Goal: Participate in discussion: Engage in conversation with other users on a specific topic

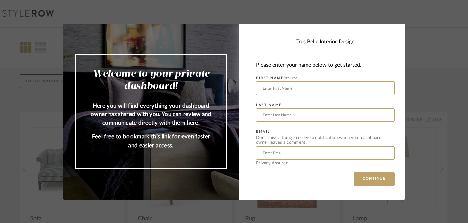
click at [330, 93] on input "text" at bounding box center [325, 88] width 139 height 13
type input "[PERSON_NAME]"
type input "[EMAIL_ADDRESS][DOMAIN_NAME]"
click at [354, 172] on button "CONTINUE" at bounding box center [374, 178] width 41 height 13
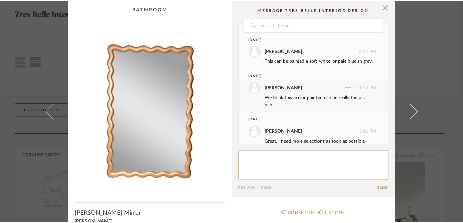
scroll to position [17, 0]
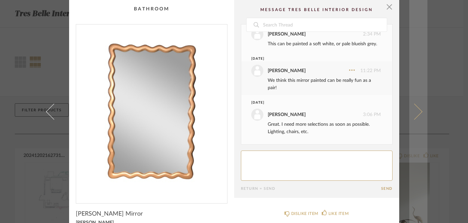
click at [415, 109] on span at bounding box center [414, 111] width 16 height 16
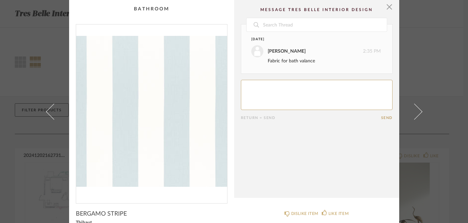
click at [415, 109] on span at bounding box center [414, 111] width 16 height 16
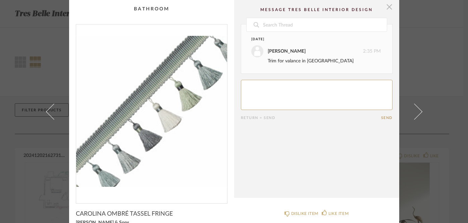
click at [385, 7] on span "button" at bounding box center [389, 6] width 13 height 13
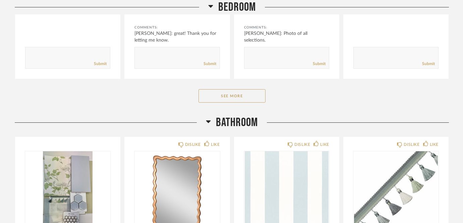
scroll to position [283, 0]
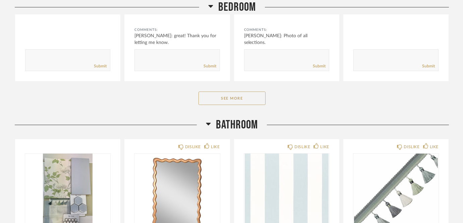
click at [252, 92] on button "See More" at bounding box center [232, 98] width 67 height 13
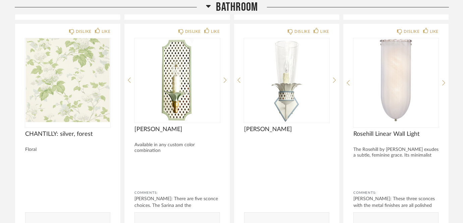
scroll to position [1485, 0]
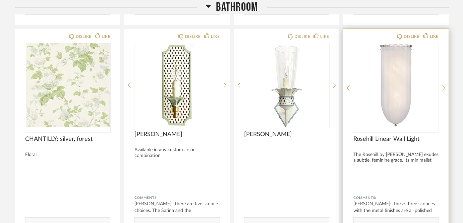
click at [444, 85] on icon at bounding box center [444, 88] width 3 height 6
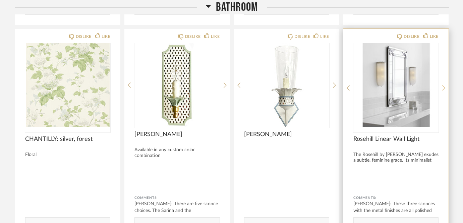
click at [444, 85] on icon at bounding box center [444, 88] width 3 height 6
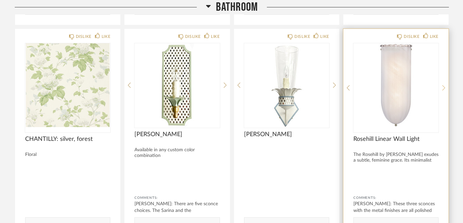
click at [444, 85] on icon at bounding box center [444, 88] width 3 height 6
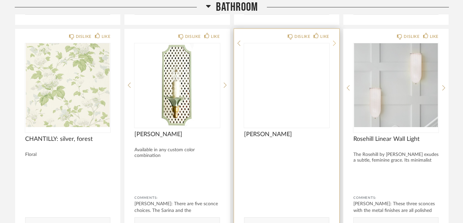
click at [335, 46] on icon at bounding box center [334, 43] width 3 height 5
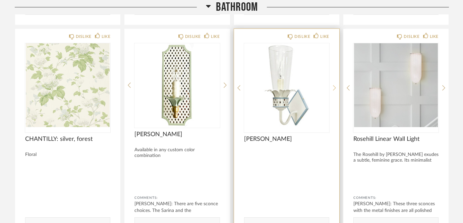
click at [335, 67] on div at bounding box center [334, 87] width 3 height 89
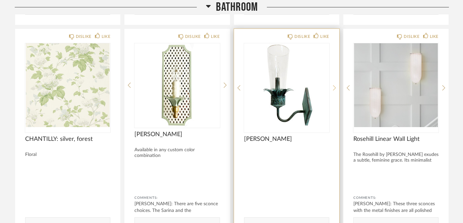
click at [335, 67] on div at bounding box center [334, 87] width 3 height 89
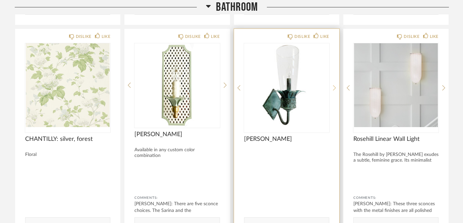
click at [335, 67] on div at bounding box center [334, 87] width 3 height 89
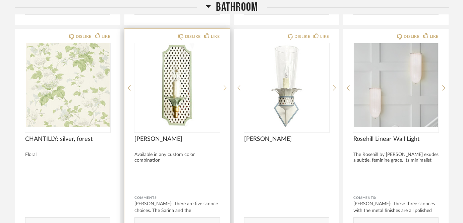
click at [224, 85] on icon at bounding box center [225, 88] width 3 height 6
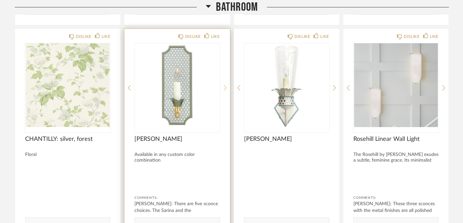
click at [224, 85] on icon at bounding box center [225, 88] width 3 height 6
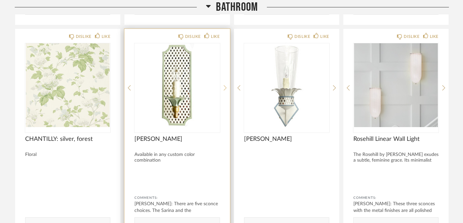
click at [224, 85] on icon at bounding box center [225, 88] width 3 height 6
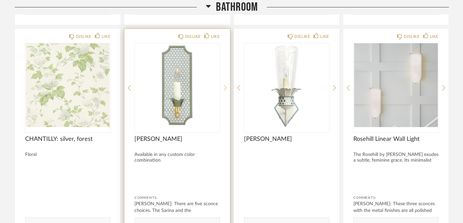
click at [224, 85] on icon at bounding box center [225, 88] width 3 height 6
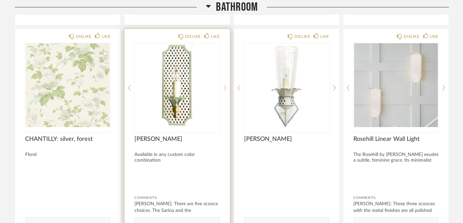
click at [224, 85] on icon at bounding box center [225, 88] width 3 height 6
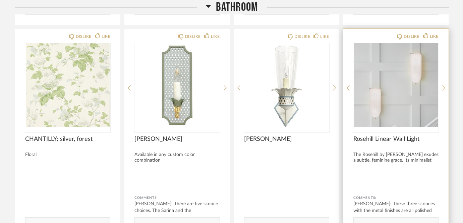
click at [444, 86] on icon at bounding box center [444, 88] width 3 height 5
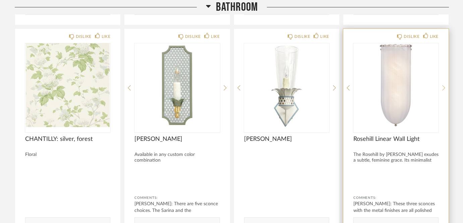
click at [444, 86] on icon at bounding box center [444, 88] width 3 height 5
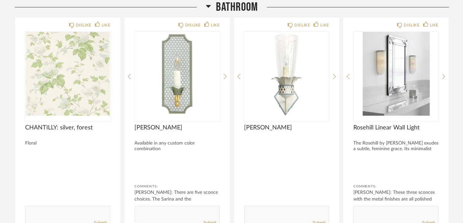
scroll to position [1497, 0]
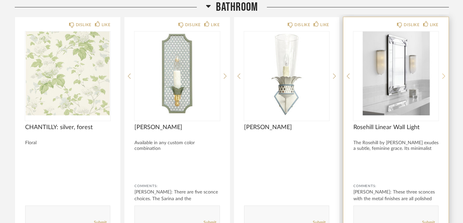
click at [443, 73] on icon at bounding box center [444, 76] width 3 height 6
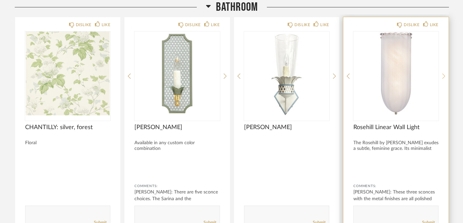
click at [443, 73] on icon at bounding box center [444, 76] width 3 height 6
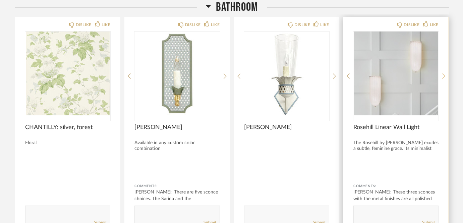
click at [443, 73] on icon at bounding box center [444, 76] width 3 height 6
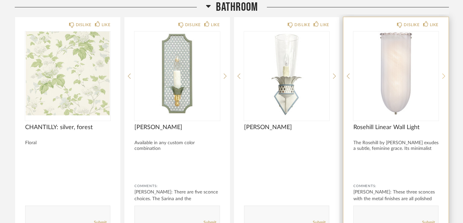
click at [443, 73] on icon at bounding box center [444, 76] width 3 height 6
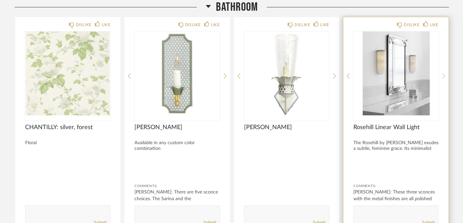
click at [443, 73] on icon at bounding box center [444, 76] width 3 height 6
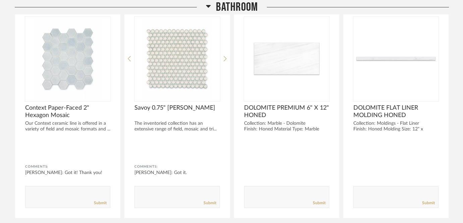
scroll to position [2181, 0]
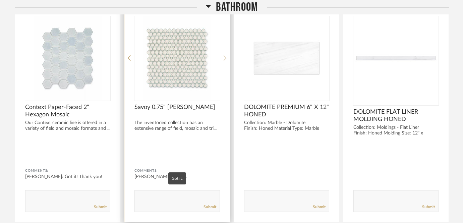
click at [162, 173] on div "[PERSON_NAME]: Got it." at bounding box center [177, 176] width 85 height 7
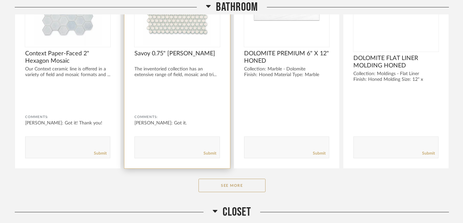
scroll to position [2238, 0]
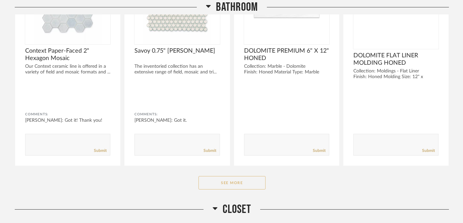
click at [263, 176] on button "See More" at bounding box center [232, 182] width 67 height 13
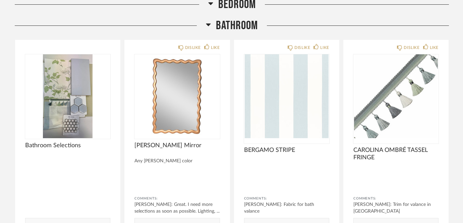
scroll to position [1261, 0]
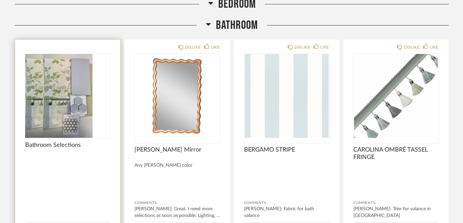
click at [89, 90] on div at bounding box center [67, 96] width 85 height 84
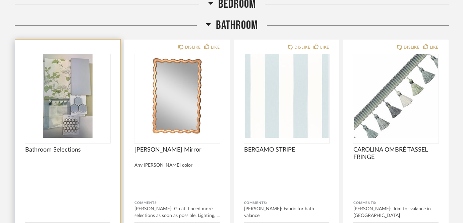
click at [58, 100] on img "0" at bounding box center [67, 96] width 85 height 84
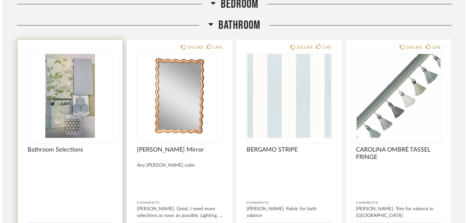
scroll to position [0, 0]
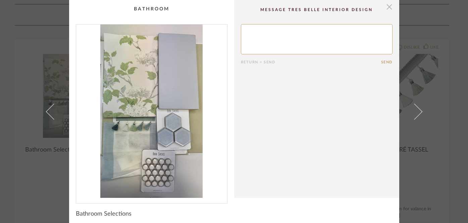
click at [388, 7] on span "button" at bounding box center [389, 6] width 13 height 13
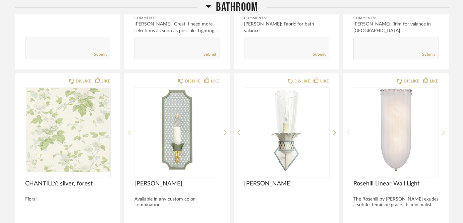
scroll to position [1448, 0]
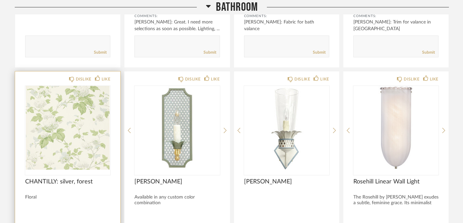
click at [81, 111] on img "0" at bounding box center [67, 128] width 85 height 84
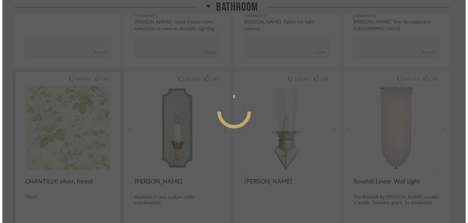
scroll to position [0, 0]
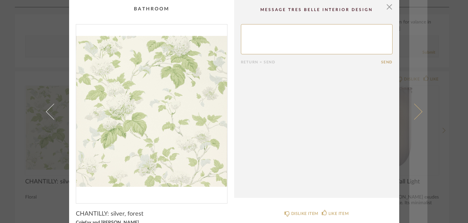
click at [419, 108] on link at bounding box center [418, 111] width 18 height 223
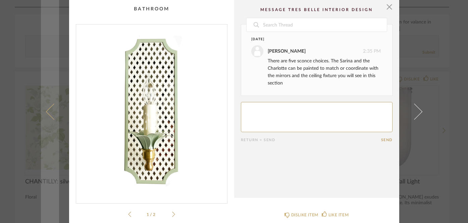
click at [42, 111] on link at bounding box center [50, 111] width 18 height 223
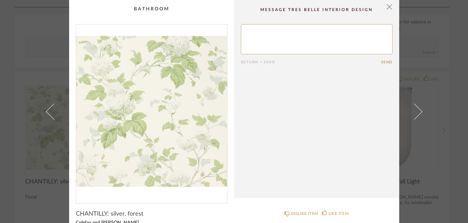
scroll to position [2, 0]
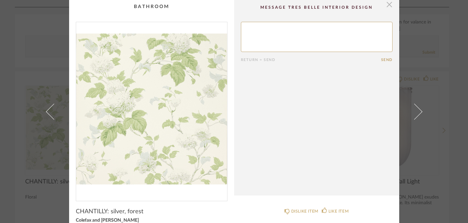
click at [389, 8] on span "button" at bounding box center [389, 4] width 13 height 13
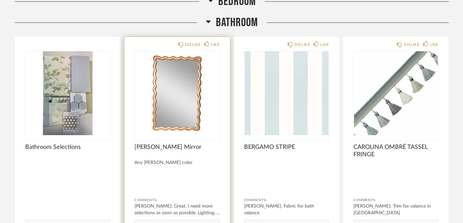
scroll to position [1277, 0]
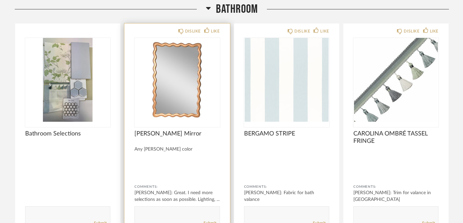
click at [189, 86] on img "0" at bounding box center [177, 80] width 85 height 84
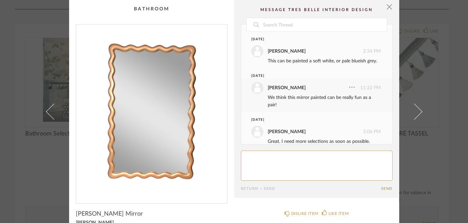
scroll to position [17, 0]
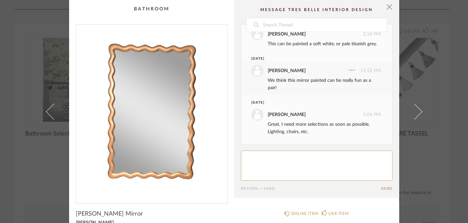
click at [31, 64] on div "× Date [DATE] [PERSON_NAME] 2:34 PM This can be painted a soft white, or pale b…" at bounding box center [234, 111] width 468 height 223
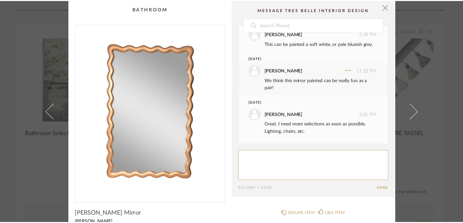
scroll to position [1277, 0]
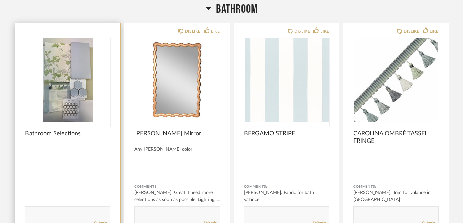
click at [79, 52] on img "0" at bounding box center [67, 80] width 85 height 84
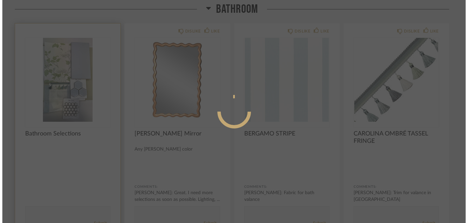
scroll to position [0, 0]
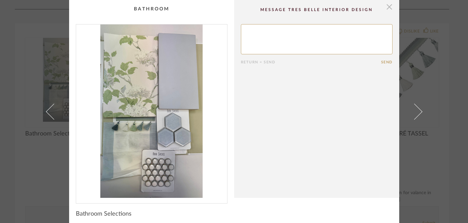
click at [390, 9] on span "button" at bounding box center [389, 6] width 13 height 13
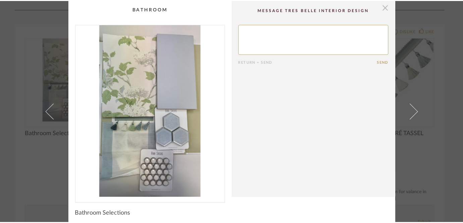
scroll to position [1277, 0]
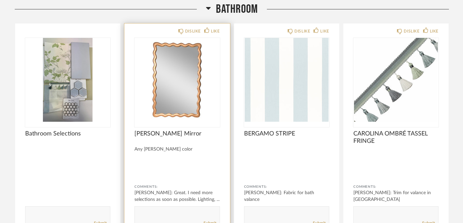
click at [189, 78] on img "0" at bounding box center [177, 80] width 85 height 84
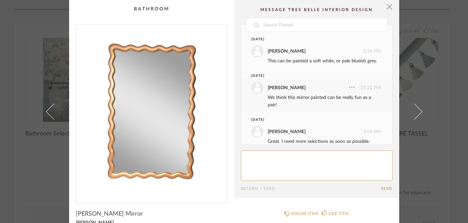
scroll to position [17, 0]
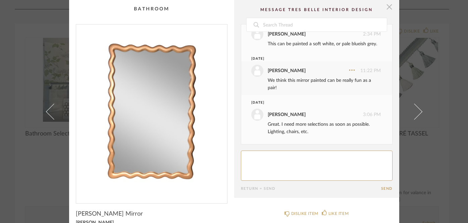
click at [387, 13] on span "button" at bounding box center [389, 6] width 13 height 13
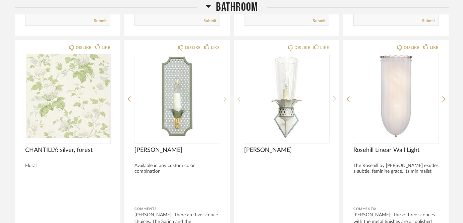
scroll to position [1478, 0]
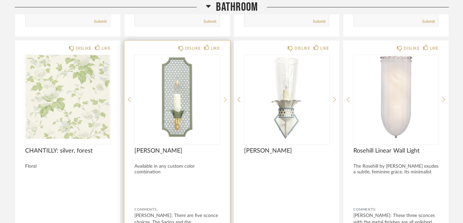
click at [225, 97] on icon at bounding box center [225, 99] width 3 height 5
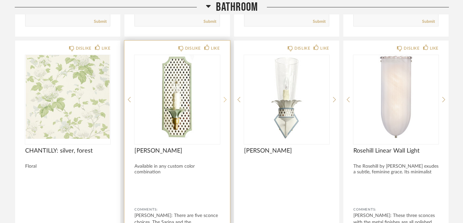
click at [225, 97] on icon at bounding box center [225, 99] width 3 height 5
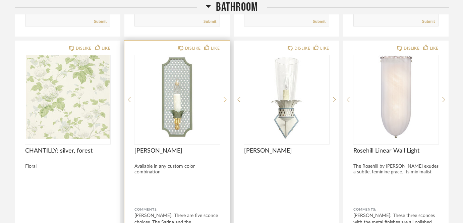
click at [225, 97] on icon at bounding box center [225, 99] width 3 height 5
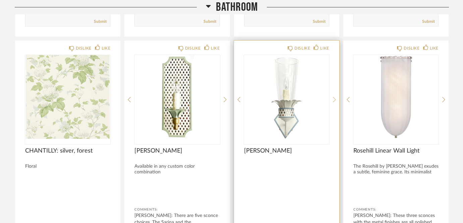
click at [335, 97] on icon at bounding box center [334, 100] width 3 height 6
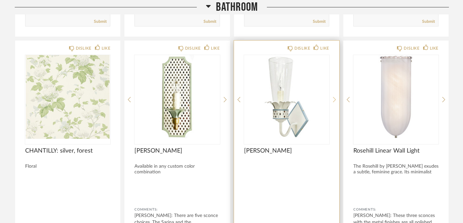
click at [335, 97] on icon at bounding box center [334, 100] width 3 height 6
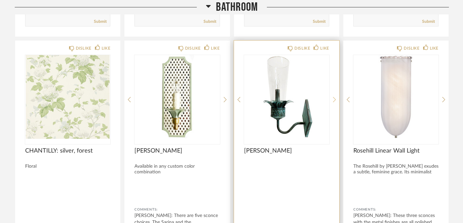
click at [335, 97] on icon at bounding box center [334, 100] width 3 height 6
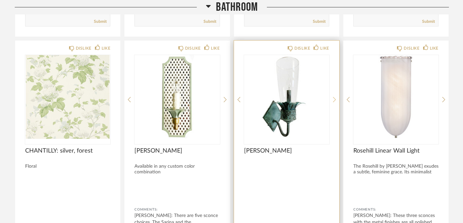
click at [335, 97] on icon at bounding box center [334, 100] width 3 height 6
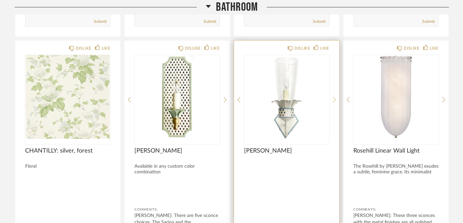
click at [335, 97] on icon at bounding box center [334, 100] width 3 height 6
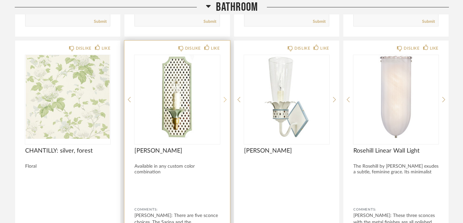
click at [226, 97] on icon at bounding box center [225, 99] width 3 height 5
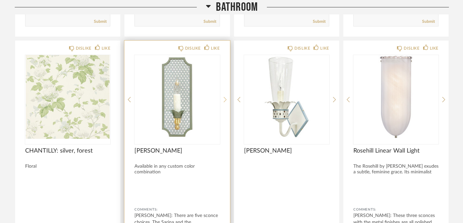
click at [226, 97] on icon at bounding box center [225, 100] width 3 height 6
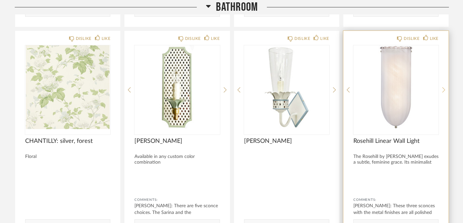
scroll to position [1491, 0]
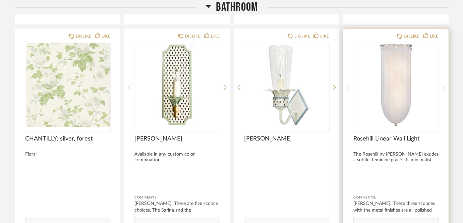
click at [443, 85] on icon at bounding box center [444, 88] width 3 height 6
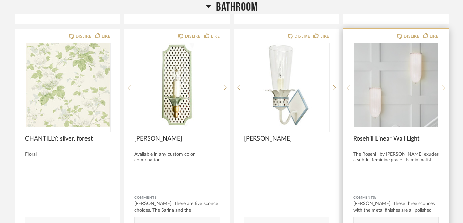
click at [443, 85] on icon at bounding box center [444, 88] width 3 height 6
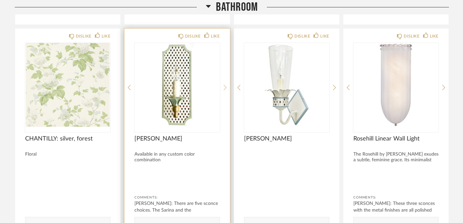
click at [224, 85] on icon at bounding box center [225, 88] width 3 height 6
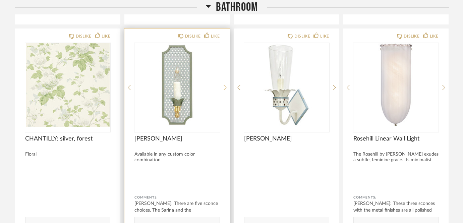
click at [224, 85] on icon at bounding box center [225, 88] width 3 height 6
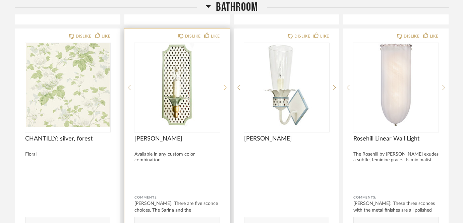
click at [224, 85] on icon at bounding box center [225, 88] width 3 height 6
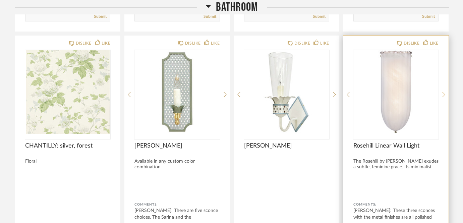
scroll to position [1484, 0]
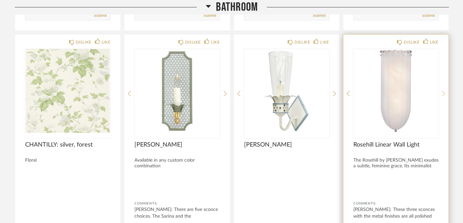
click at [444, 91] on icon at bounding box center [444, 94] width 3 height 6
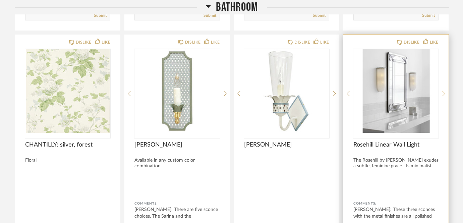
click at [444, 91] on icon at bounding box center [444, 94] width 3 height 6
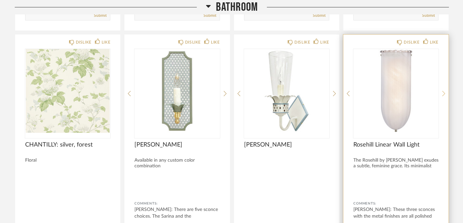
click at [443, 73] on div at bounding box center [444, 93] width 3 height 89
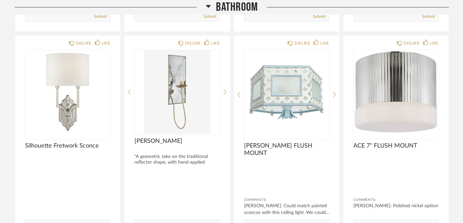
scroll to position [1707, 0]
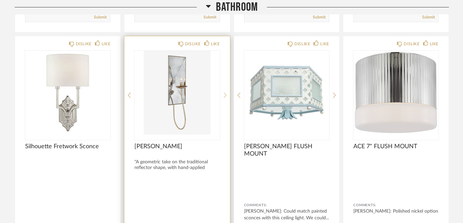
click at [225, 92] on icon at bounding box center [225, 95] width 3 height 6
click at [186, 77] on img "1" at bounding box center [177, 93] width 85 height 84
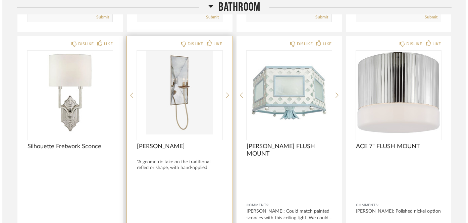
scroll to position [0, 0]
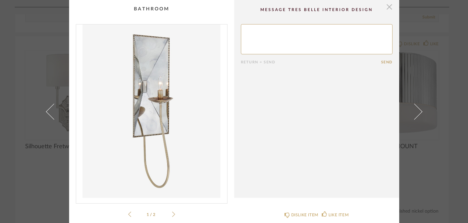
click at [388, 8] on span "button" at bounding box center [389, 6] width 13 height 13
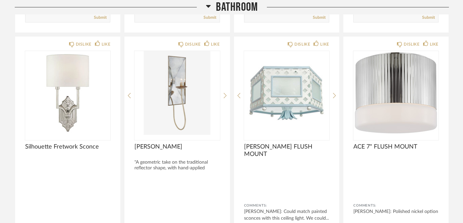
scroll to position [1707, 0]
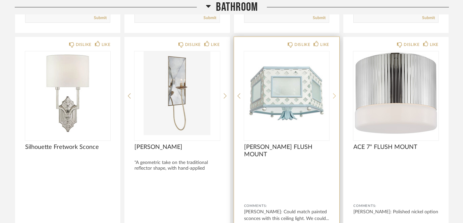
click at [335, 93] on icon at bounding box center [334, 96] width 3 height 6
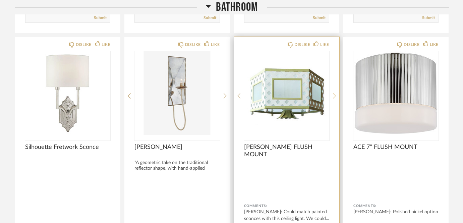
click at [335, 93] on icon at bounding box center [334, 96] width 3 height 6
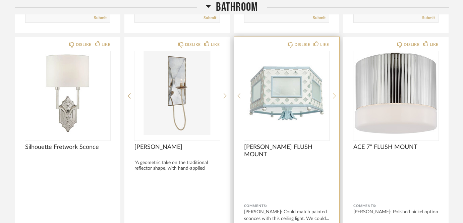
click at [335, 93] on icon at bounding box center [334, 96] width 3 height 6
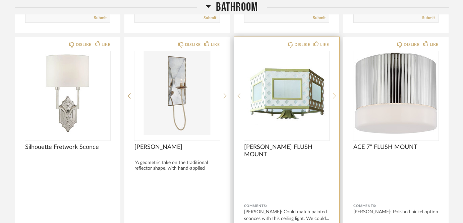
click at [335, 93] on icon at bounding box center [334, 96] width 3 height 6
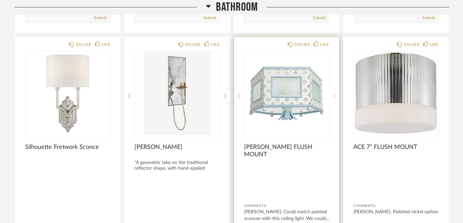
click at [335, 93] on icon at bounding box center [334, 96] width 3 height 6
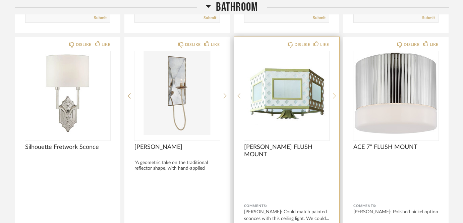
click at [335, 93] on icon at bounding box center [334, 96] width 3 height 6
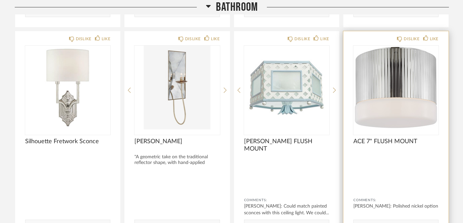
scroll to position [1701, 0]
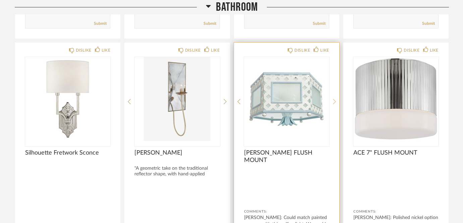
click at [334, 99] on icon at bounding box center [334, 102] width 3 height 6
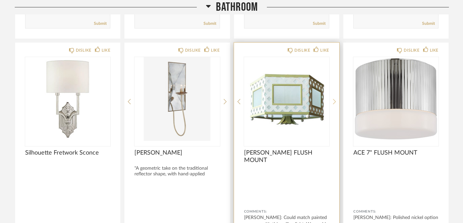
click at [334, 99] on icon at bounding box center [334, 102] width 3 height 6
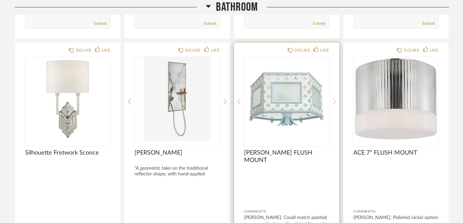
click at [334, 99] on icon at bounding box center [334, 102] width 3 height 6
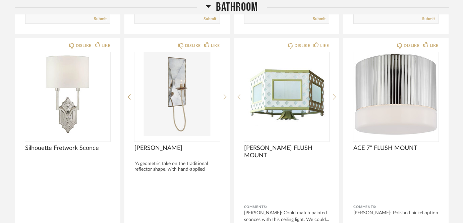
scroll to position [1705, 0]
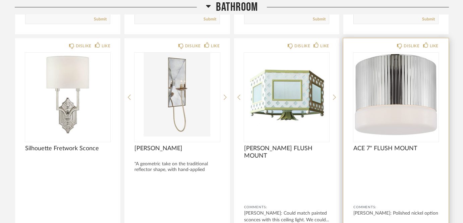
click at [394, 84] on img "0" at bounding box center [396, 95] width 85 height 84
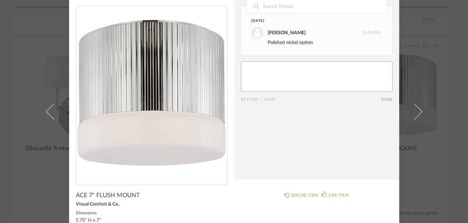
scroll to position [36, 0]
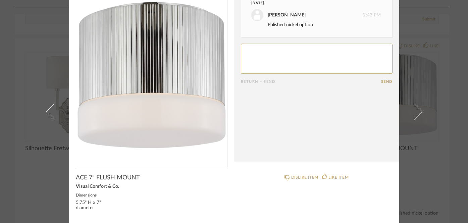
drag, startPoint x: 121, startPoint y: 189, endPoint x: 69, endPoint y: 177, distance: 53.4
click at [69, 177] on cpp-summary-info "ACE 7" FLUSH MOUNT Visual Comfort & Co. Dimensions 5.75" H x 7" diameter" at bounding box center [151, 191] width 165 height 49
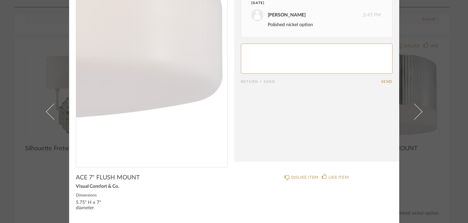
copy div "ACE 7" FLUSH MOUNT Visual Comfort & Co."
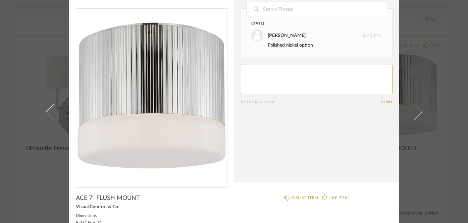
scroll to position [0, 0]
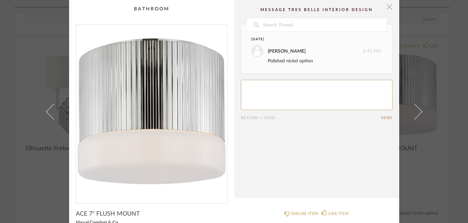
click at [387, 10] on span "button" at bounding box center [389, 6] width 13 height 13
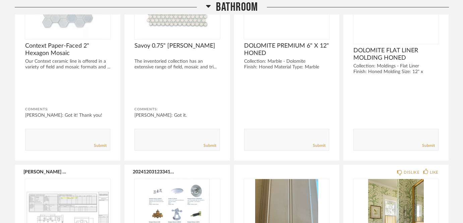
scroll to position [2251, 0]
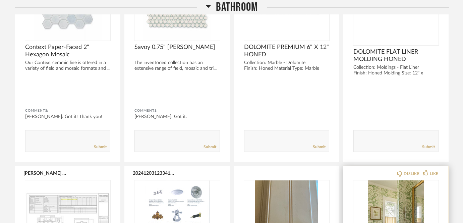
click at [0, 0] on img at bounding box center [0, 0] width 0 height 0
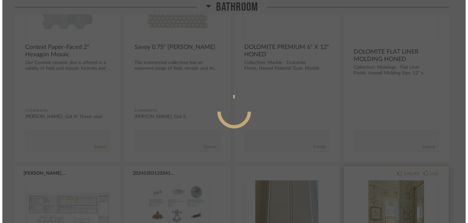
scroll to position [0, 0]
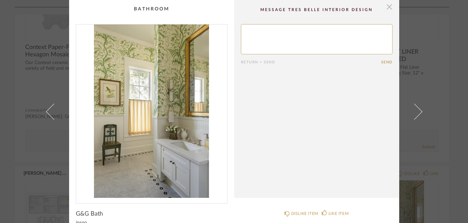
click at [386, 5] on span "button" at bounding box center [389, 6] width 13 height 13
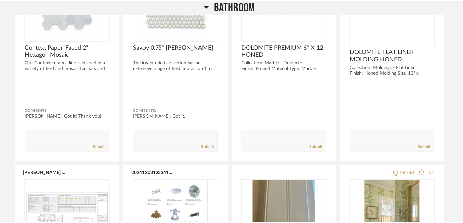
scroll to position [2251, 0]
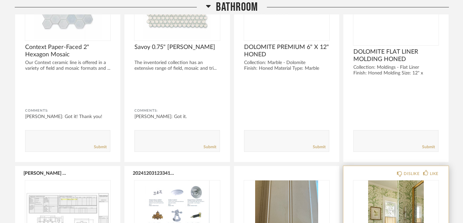
click at [402, 188] on img "0" at bounding box center [396, 223] width 85 height 84
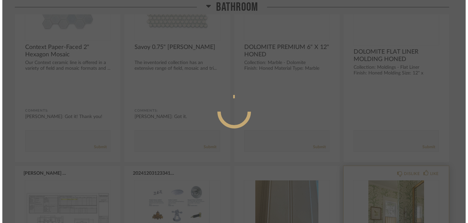
scroll to position [0, 0]
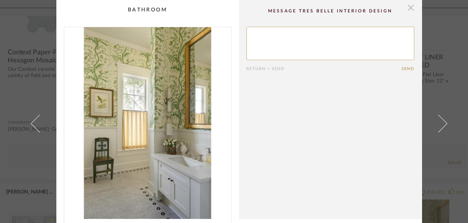
click at [385, 8] on span "button" at bounding box center [389, 6] width 13 height 13
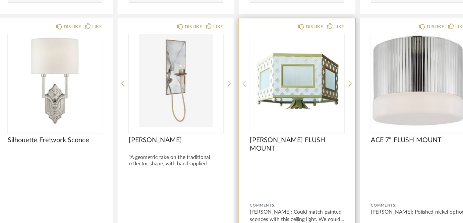
scroll to position [1708, 0]
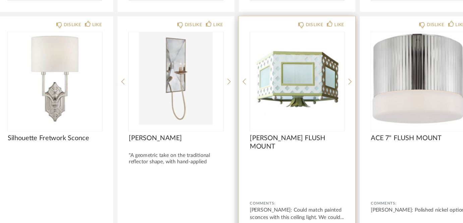
click at [331, 79] on div "DISLIKE LIKE [PERSON_NAME] FLUSH MOUNT Comments: [PERSON_NAME]: Could match pai…" at bounding box center [286, 146] width 105 height 220
click at [333, 92] on icon at bounding box center [334, 95] width 3 height 6
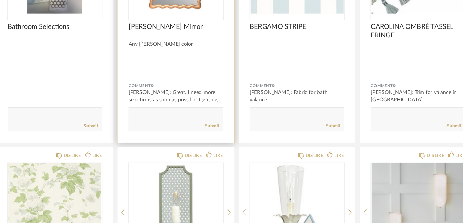
scroll to position [1406, 0]
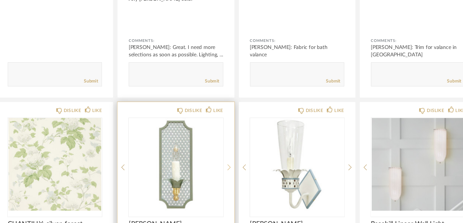
click at [226, 169] on icon at bounding box center [225, 172] width 3 height 6
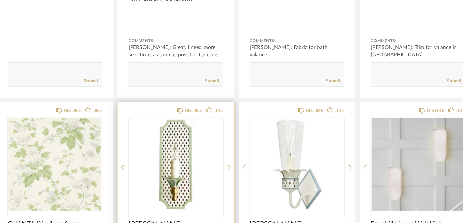
click at [226, 169] on icon at bounding box center [225, 172] width 3 height 6
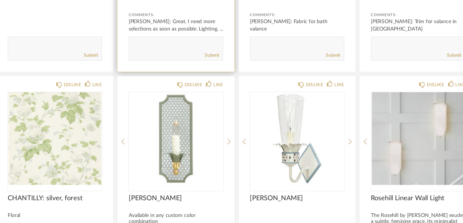
scroll to position [1430, 0]
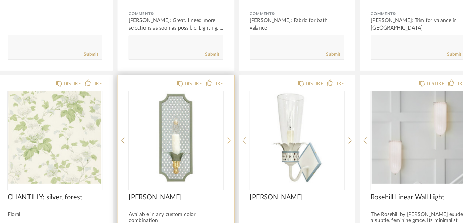
click at [224, 145] on icon at bounding box center [225, 148] width 3 height 6
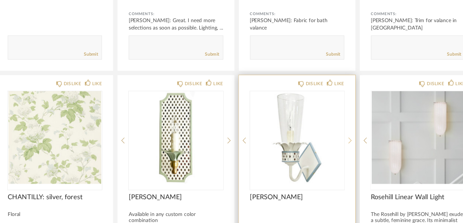
click at [334, 145] on icon at bounding box center [334, 148] width 3 height 6
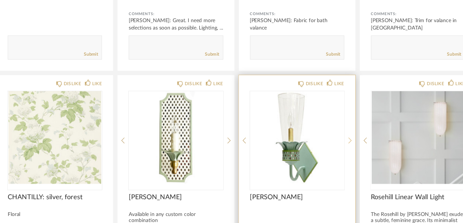
click at [334, 145] on icon at bounding box center [334, 148] width 3 height 6
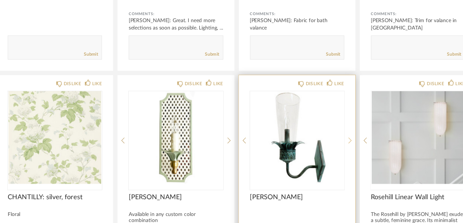
click at [334, 145] on icon at bounding box center [334, 148] width 3 height 6
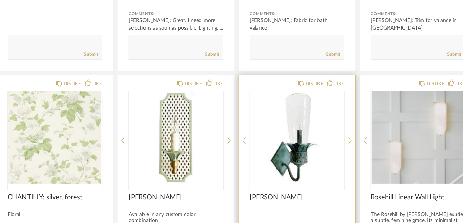
click at [334, 145] on icon at bounding box center [334, 148] width 3 height 6
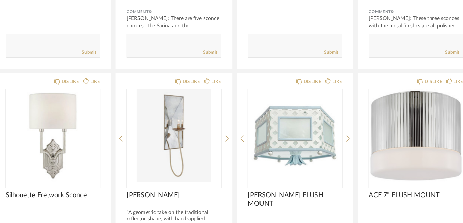
scroll to position [1662, 0]
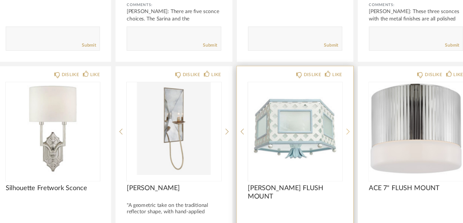
click at [334, 137] on icon at bounding box center [334, 140] width 3 height 6
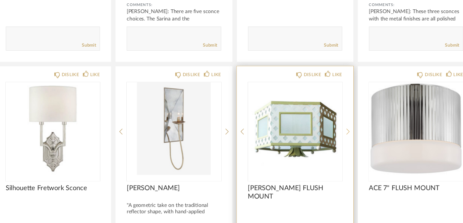
click at [334, 137] on icon at bounding box center [334, 140] width 3 height 6
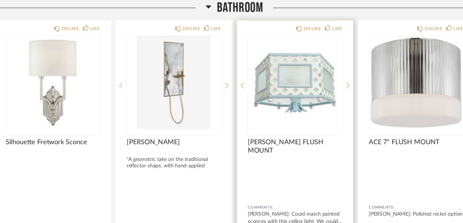
scroll to position [1723, 0]
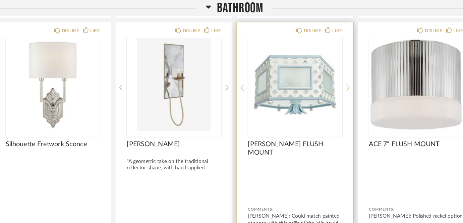
click at [334, 77] on icon at bounding box center [334, 79] width 3 height 5
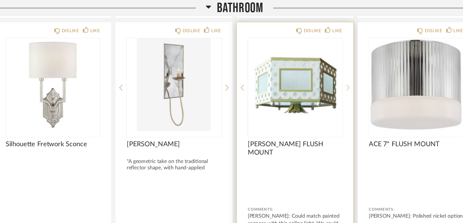
click at [334, 76] on icon at bounding box center [334, 79] width 3 height 6
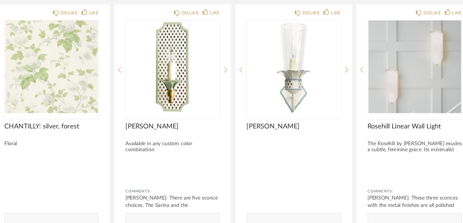
scroll to position [1495, 0]
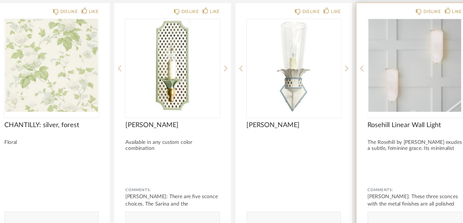
click at [398, 88] on img "3" at bounding box center [396, 81] width 85 height 84
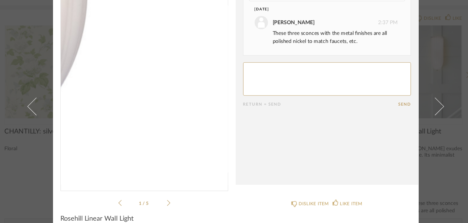
scroll to position [20, 0]
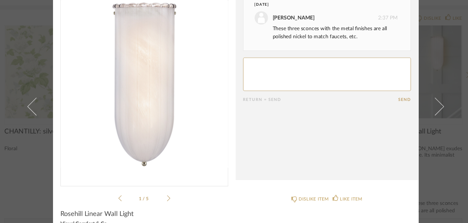
click at [172, 195] on icon at bounding box center [173, 195] width 3 height 6
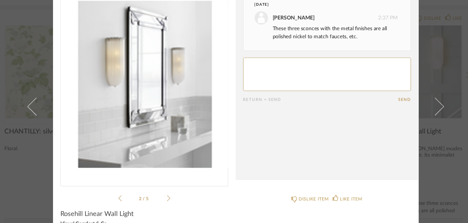
click at [172, 195] on icon at bounding box center [173, 195] width 3 height 6
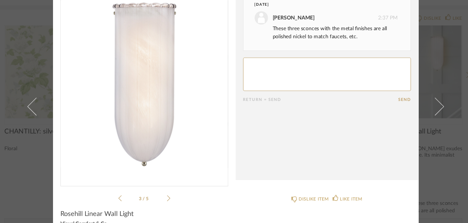
click at [172, 195] on icon at bounding box center [173, 195] width 3 height 6
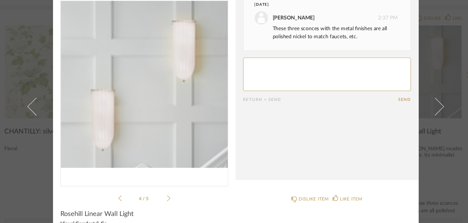
click at [172, 195] on icon at bounding box center [173, 195] width 3 height 6
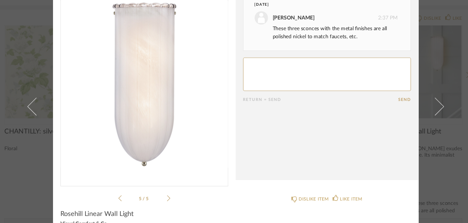
scroll to position [0, 0]
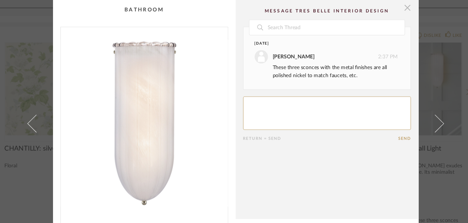
click at [390, 6] on span "button" at bounding box center [389, 6] width 13 height 13
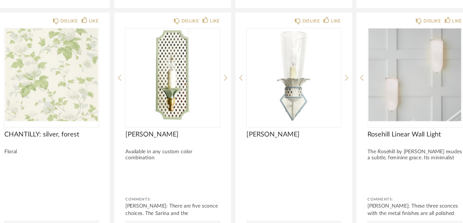
scroll to position [1490, 0]
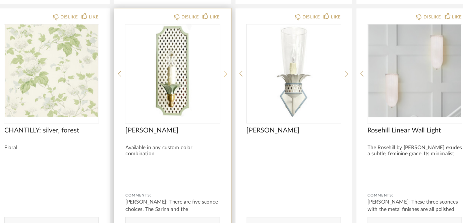
click at [225, 85] on icon at bounding box center [225, 88] width 3 height 6
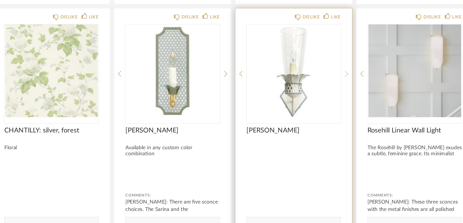
click at [336, 85] on icon at bounding box center [334, 88] width 3 height 6
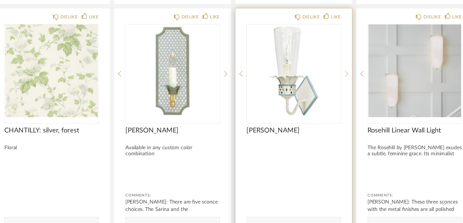
click at [336, 85] on icon at bounding box center [334, 88] width 3 height 6
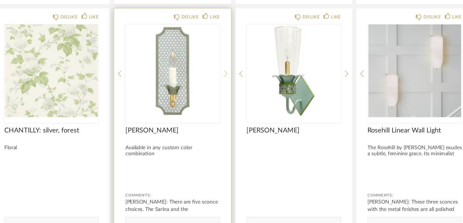
click at [224, 85] on icon at bounding box center [225, 88] width 3 height 6
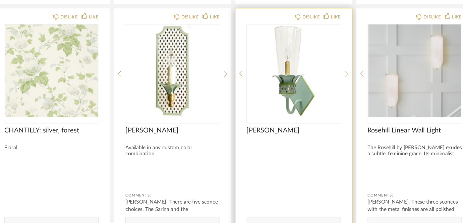
click at [333, 85] on icon at bounding box center [334, 88] width 3 height 6
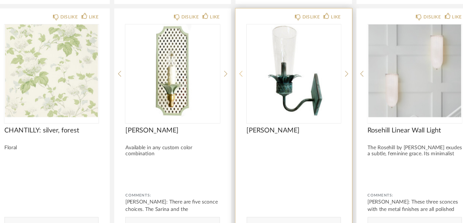
click at [239, 85] on icon at bounding box center [239, 88] width 3 height 6
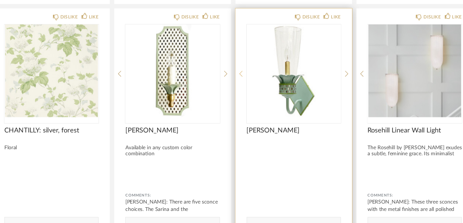
click at [240, 85] on icon at bounding box center [239, 88] width 3 height 6
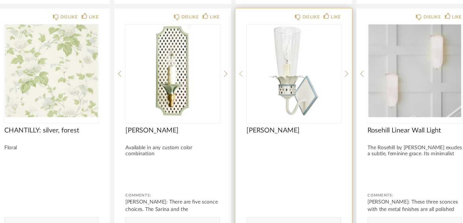
click at [240, 85] on icon at bounding box center [239, 88] width 3 height 6
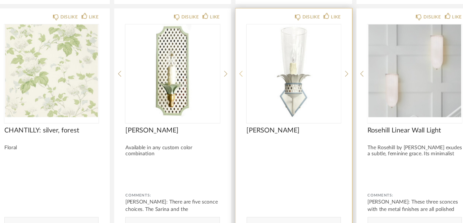
click at [240, 85] on icon at bounding box center [239, 88] width 3 height 6
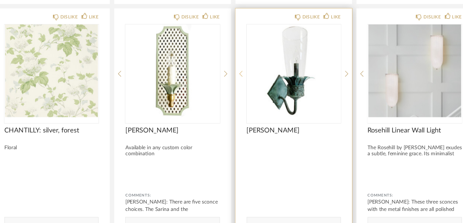
click at [240, 85] on icon at bounding box center [239, 88] width 3 height 6
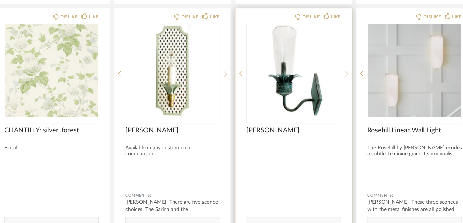
click at [240, 85] on icon at bounding box center [239, 88] width 3 height 6
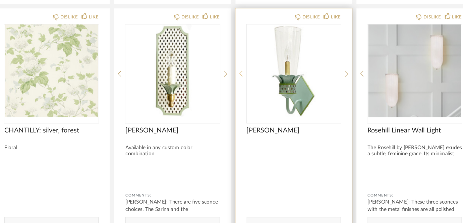
click at [240, 85] on icon at bounding box center [239, 88] width 3 height 6
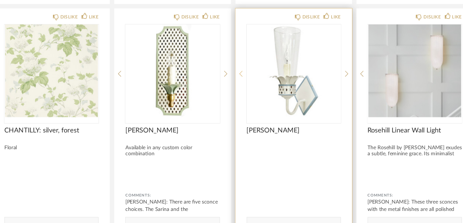
click at [240, 85] on icon at bounding box center [239, 88] width 3 height 6
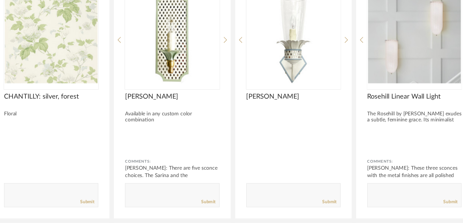
scroll to position [1521, 0]
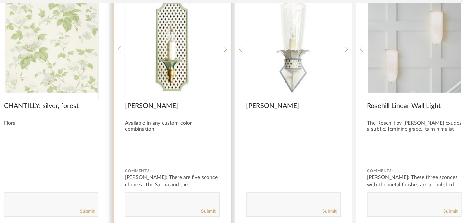
click at [170, 190] on textarea at bounding box center [177, 194] width 85 height 9
click at [194, 104] on div "[PERSON_NAME]" at bounding box center [177, 111] width 85 height 15
click at [199, 82] on div at bounding box center [177, 56] width 85 height 89
click at [183, 199] on div "Submit" at bounding box center [177, 203] width 85 height 9
click at [167, 167] on div "Comments: [PERSON_NAME]: There are five sconce choices. The Sarina and the [PER…" at bounding box center [177, 185] width 85 height 45
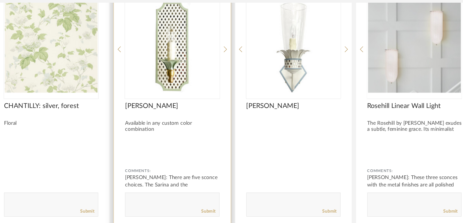
click at [165, 190] on textarea at bounding box center [177, 194] width 85 height 9
type textarea "I like this [PERSON_NAME] the best of the bunch - however, will this shape cont…"
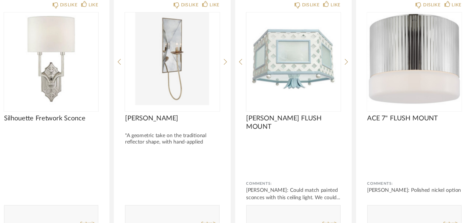
scroll to position [1726, 0]
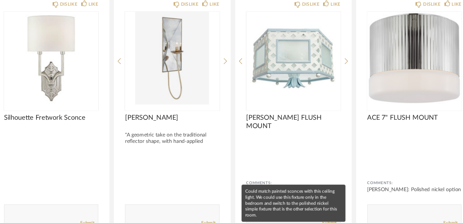
click at [262, 201] on mat-tooltip-component "Could match painted sconces with this ceiling light. We could use this fixture …" at bounding box center [287, 205] width 94 height 34
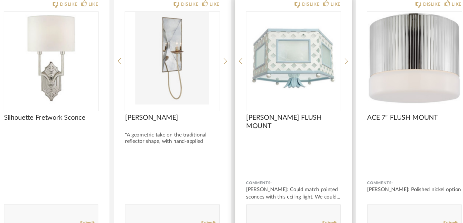
click at [300, 209] on textarea at bounding box center [287, 213] width 85 height 9
type textarea "I'd like to keep this [PERSON_NAME] Flush Mount in both the bathroom and bedroo…"
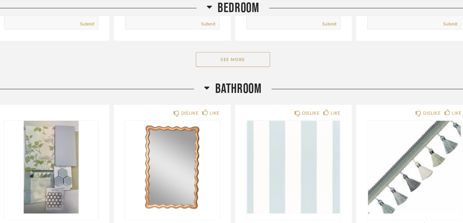
scroll to position [1196, 0]
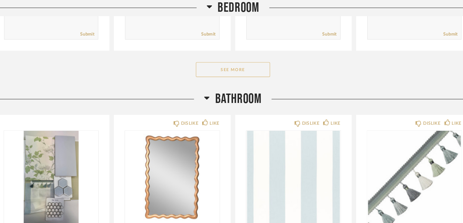
click at [256, 56] on button "See More" at bounding box center [232, 62] width 67 height 13
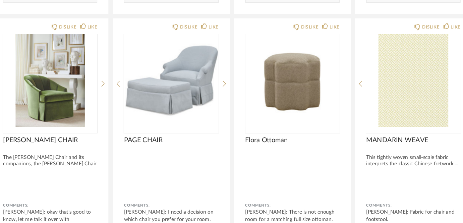
scroll to position [1440, 0]
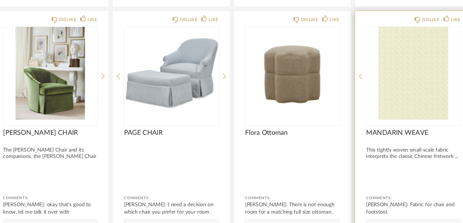
click at [396, 88] on img "0" at bounding box center [396, 88] width 85 height 84
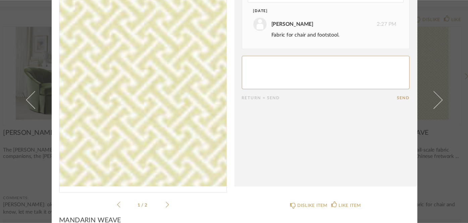
scroll to position [0, 0]
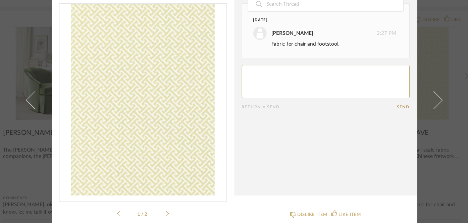
click at [172, 214] on icon at bounding box center [173, 214] width 3 height 6
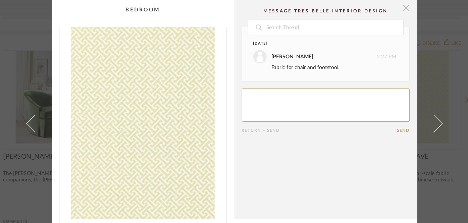
click at [388, 7] on span "button" at bounding box center [389, 6] width 13 height 13
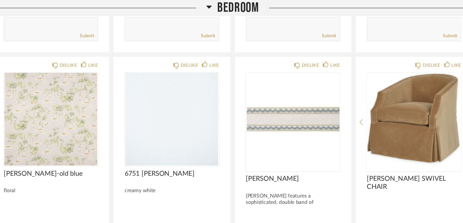
scroll to position [1194, 0]
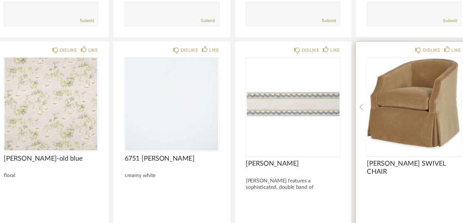
click at [410, 104] on img "0" at bounding box center [396, 109] width 85 height 84
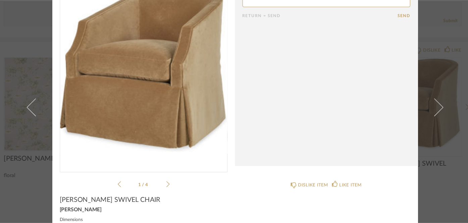
scroll to position [35, 0]
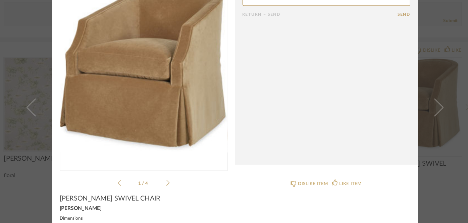
click at [172, 180] on icon at bounding box center [173, 180] width 3 height 6
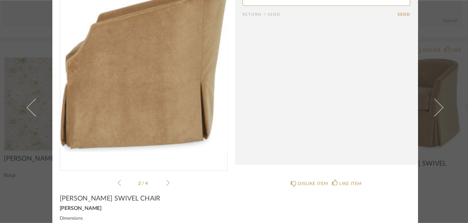
click at [172, 180] on icon at bounding box center [173, 180] width 3 height 6
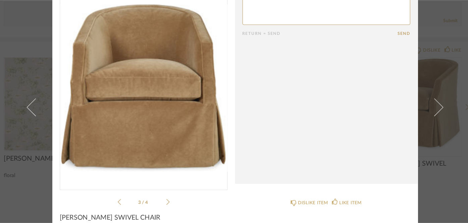
scroll to position [16, 0]
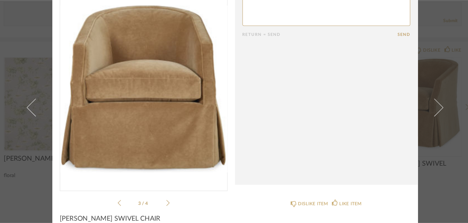
click at [172, 199] on div "3 / 4" at bounding box center [152, 105] width 152 height 194
click at [172, 198] on icon at bounding box center [173, 198] width 3 height 6
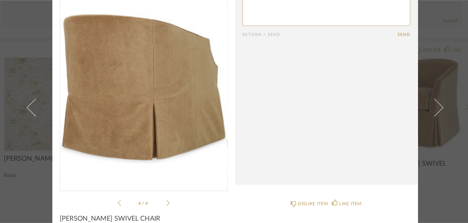
scroll to position [0, 0]
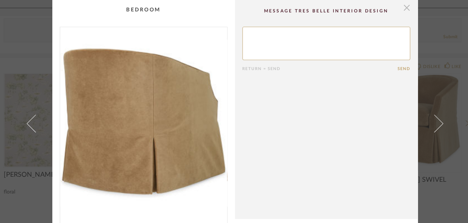
click at [387, 9] on span "button" at bounding box center [389, 6] width 13 height 13
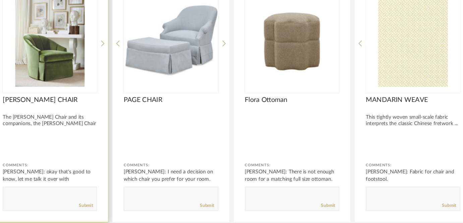
scroll to position [1470, 0]
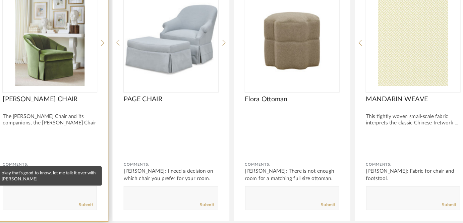
click at [64, 172] on div "[PERSON_NAME]: okay that's good to know, let me talk it over with [PERSON_NAME]" at bounding box center [67, 182] width 85 height 20
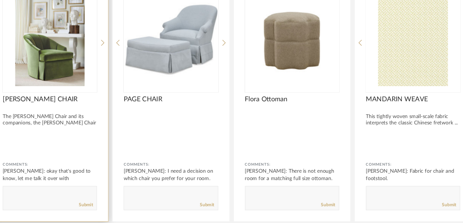
click at [59, 193] on textarea at bounding box center [68, 197] width 85 height 9
click at [88, 54] on img "0" at bounding box center [67, 57] width 85 height 84
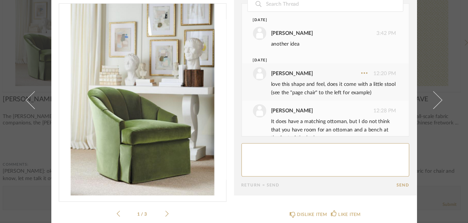
scroll to position [48, 0]
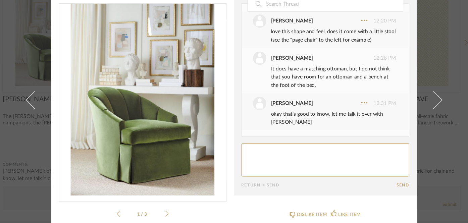
click at [172, 214] on icon at bounding box center [173, 214] width 3 height 6
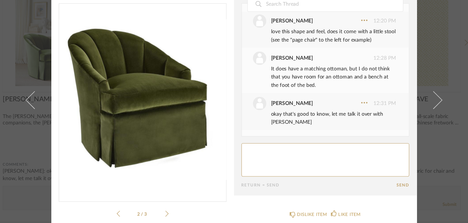
click at [172, 214] on icon at bounding box center [173, 214] width 3 height 6
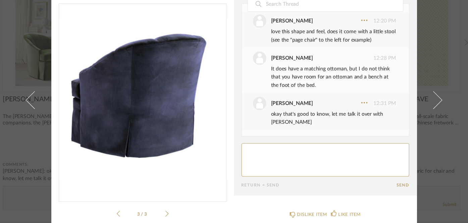
click at [172, 214] on icon at bounding box center [173, 214] width 3 height 6
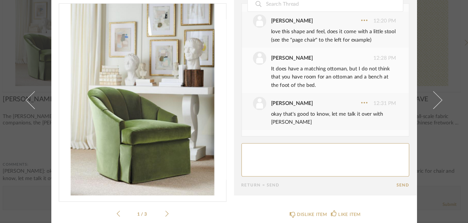
scroll to position [0, 0]
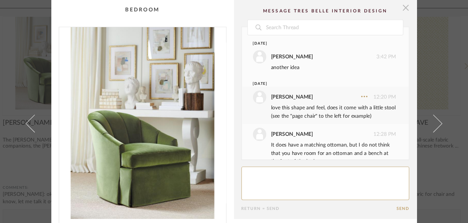
click at [388, 4] on span "button" at bounding box center [389, 6] width 13 height 13
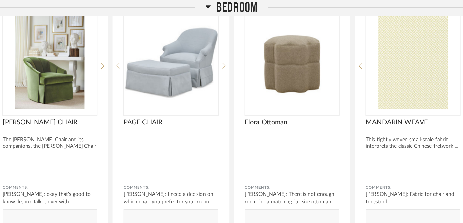
scroll to position [1430, 0]
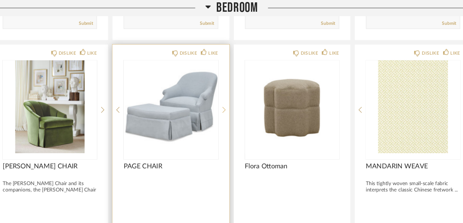
click at [225, 96] on icon at bounding box center [225, 99] width 3 height 6
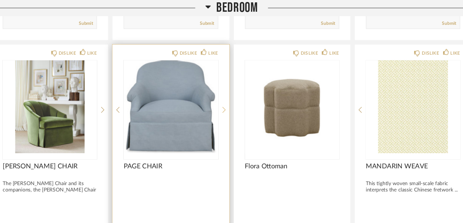
click at [225, 96] on icon at bounding box center [225, 99] width 3 height 6
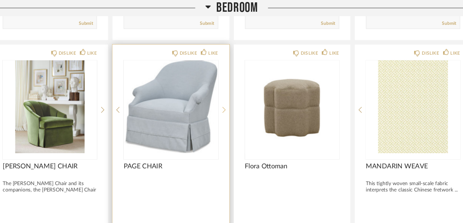
click at [225, 96] on icon at bounding box center [225, 99] width 3 height 6
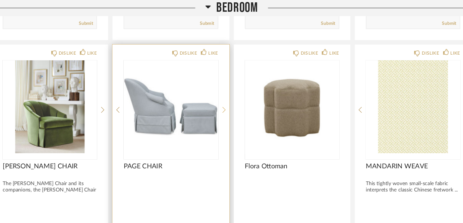
click at [226, 96] on icon at bounding box center [225, 99] width 3 height 6
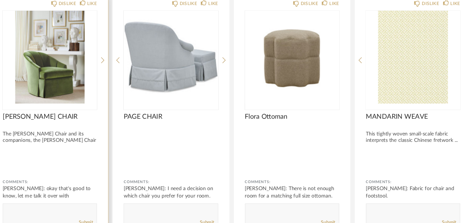
scroll to position [1461, 0]
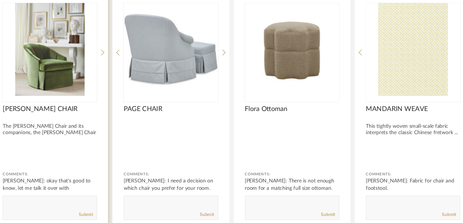
click at [58, 202] on textarea at bounding box center [68, 206] width 85 height 9
click at [73, 116] on div "[PERSON_NAME] CHAIR The [PERSON_NAME] Chair and its companions, the [PERSON_NAM…" at bounding box center [67, 130] width 85 height 28
click at [85, 86] on img "0" at bounding box center [67, 66] width 85 height 84
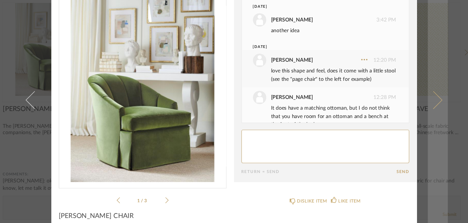
scroll to position [0, 0]
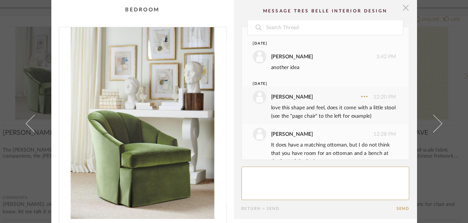
click at [387, 9] on span "button" at bounding box center [389, 6] width 13 height 13
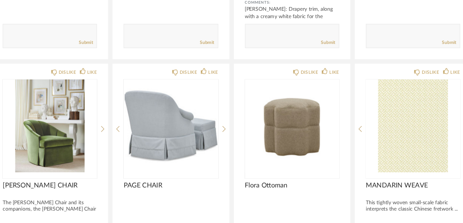
scroll to position [1393, 0]
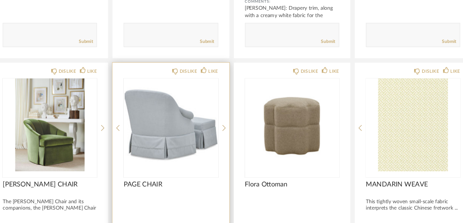
click at [223, 123] on div "DISLIKE LIKE PAGE CHAIR Comments: [PERSON_NAME]: I need a decision on which cha…" at bounding box center [176, 188] width 105 height 220
click at [227, 119] on div "DISLIKE LIKE PAGE CHAIR Comments: [PERSON_NAME]: I need a decision on which cha…" at bounding box center [176, 188] width 105 height 220
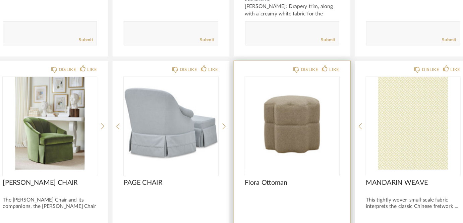
scroll to position [1395, 0]
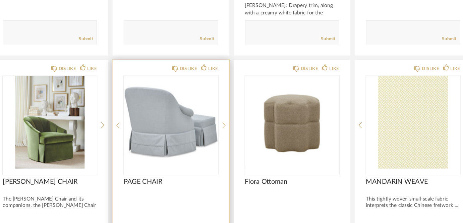
click at [225, 132] on icon at bounding box center [225, 134] width 3 height 5
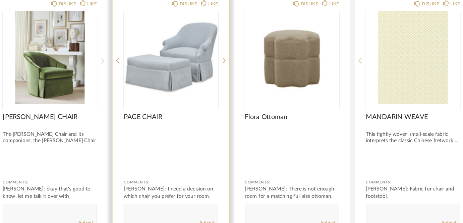
scroll to position [1476, 0]
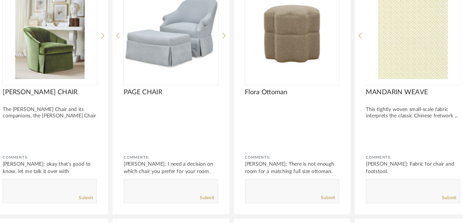
click at [166, 187] on textarea at bounding box center [177, 191] width 85 height 9
type textarea "I prefer this Page Chair and Flora Ottoman potentially. We dont necessarily nee…"
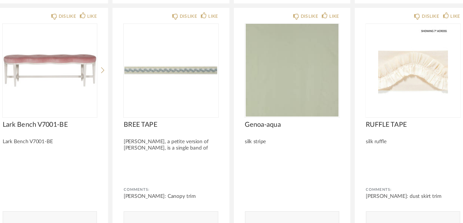
scroll to position [784, 0]
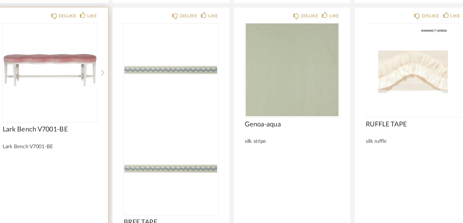
click at [0, 0] on img at bounding box center [0, 0] width 0 height 0
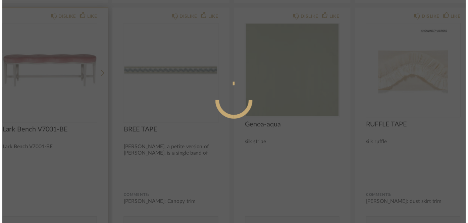
scroll to position [0, 0]
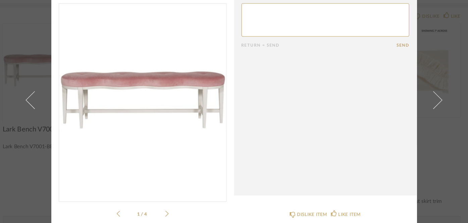
click at [172, 215] on icon at bounding box center [173, 214] width 3 height 6
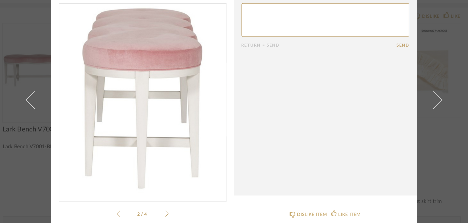
click at [172, 215] on icon at bounding box center [173, 214] width 3 height 6
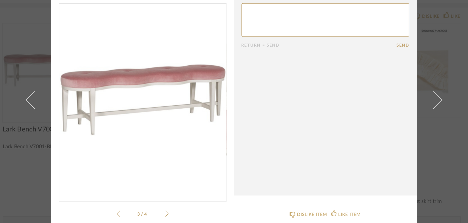
click at [172, 215] on icon at bounding box center [173, 214] width 3 height 6
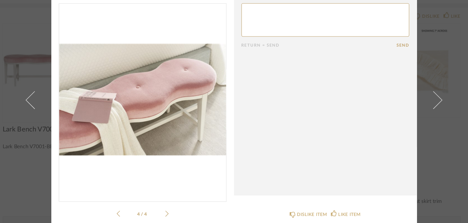
click at [172, 215] on icon at bounding box center [173, 214] width 3 height 6
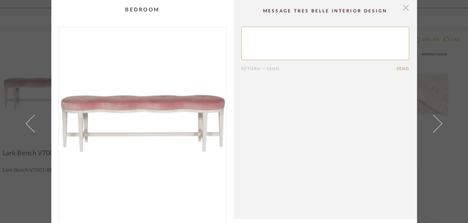
click at [386, 8] on span "button" at bounding box center [389, 6] width 13 height 13
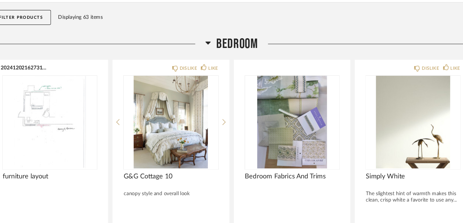
scroll to position [94, 0]
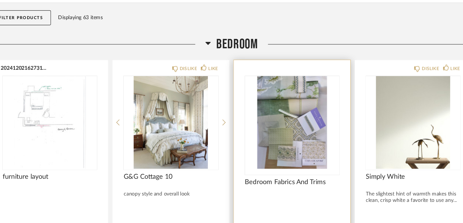
click at [0, 0] on img at bounding box center [0, 0] width 0 height 0
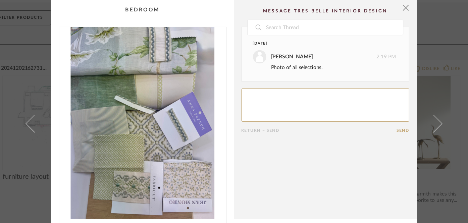
scroll to position [4, 0]
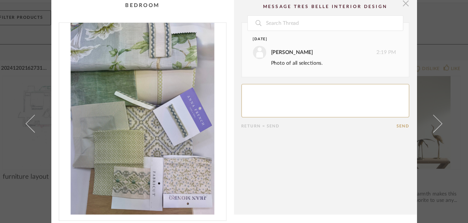
click at [388, 4] on span "button" at bounding box center [389, 2] width 13 height 13
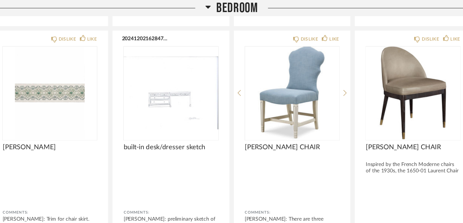
scroll to position [1675, 0]
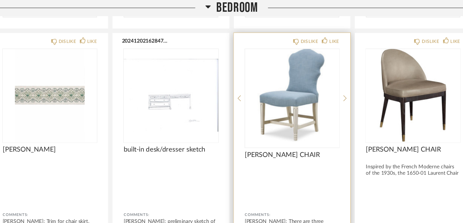
click at [332, 65] on div "DISLIKE LIKE [PERSON_NAME] CHAIR Comments: [PERSON_NAME]: There are three choic…" at bounding box center [286, 138] width 105 height 216
click at [333, 86] on icon at bounding box center [334, 89] width 3 height 6
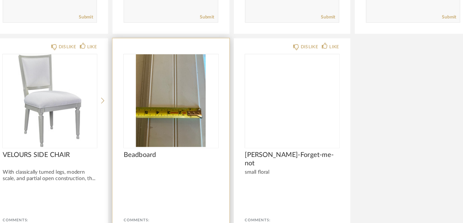
scroll to position [1871, 0]
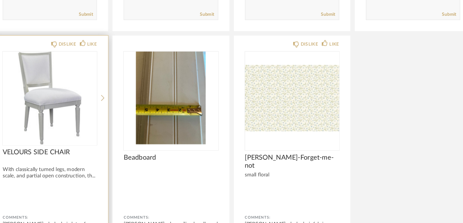
click at [112, 93] on div "DISLIKE LIKE VELOURS SIDE CHAIR With classically turned legs, modern scale, and…" at bounding box center [67, 161] width 105 height 216
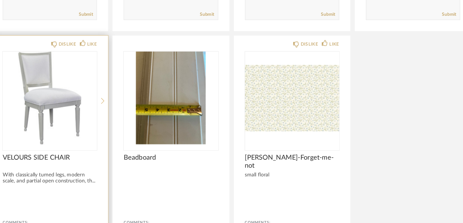
click at [115, 110] on icon at bounding box center [115, 112] width 3 height 5
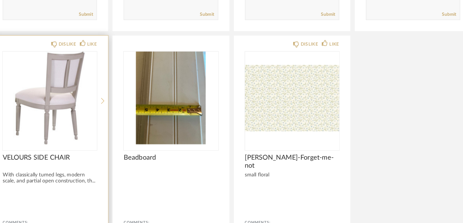
click at [115, 110] on icon at bounding box center [115, 112] width 3 height 5
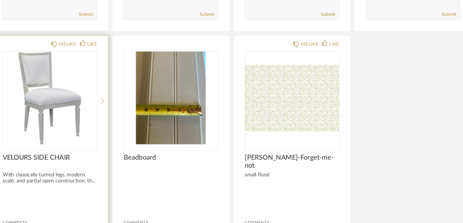
click at [115, 110] on icon at bounding box center [115, 112] width 3 height 5
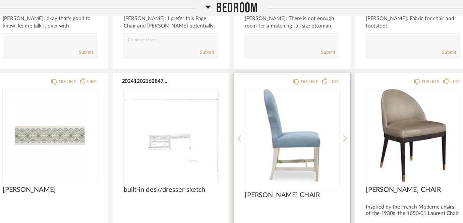
scroll to position [1630, 0]
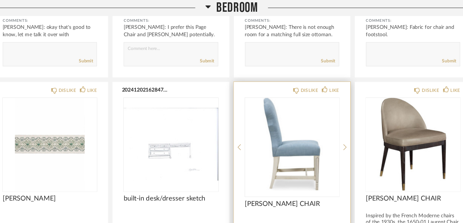
click at [333, 113] on div "DISLIKE LIKE [PERSON_NAME] CHAIR Comments: [PERSON_NAME]: There are three choic…" at bounding box center [286, 182] width 105 height 216
click at [334, 131] on icon at bounding box center [334, 133] width 3 height 5
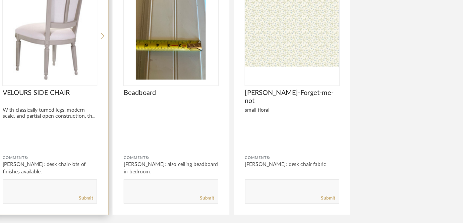
scroll to position [1934, 0]
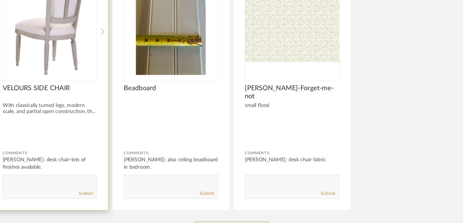
click at [73, 183] on textarea at bounding box center [68, 187] width 85 height 9
type textarea "I like this Velours Side Chair for our desk chair. Provides some structure to a…"
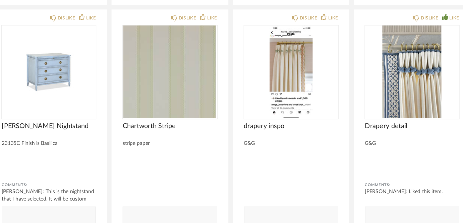
scroll to position [1013, 0]
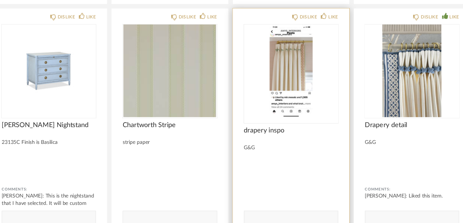
click at [0, 0] on img at bounding box center [0, 0] width 0 height 0
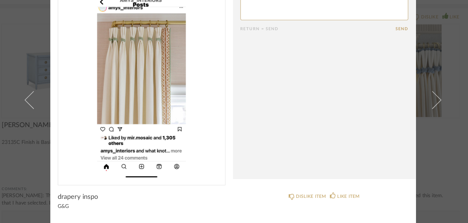
scroll to position [0, 0]
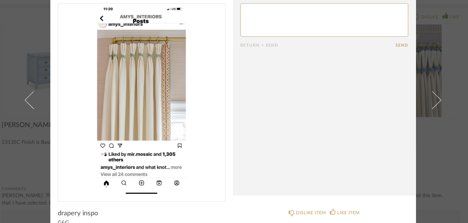
click at [439, 55] on div "× Return = Send Send drapery inspo G&G DISLIKE ITEM LIKE ITEM" at bounding box center [234, 111] width 468 height 223
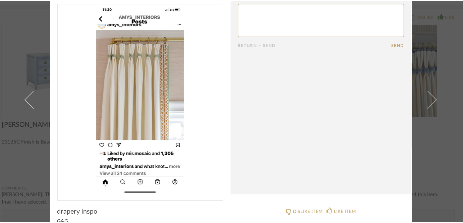
scroll to position [1013, 0]
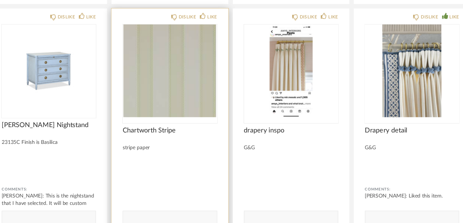
click at [180, 89] on img "0" at bounding box center [177, 85] width 85 height 84
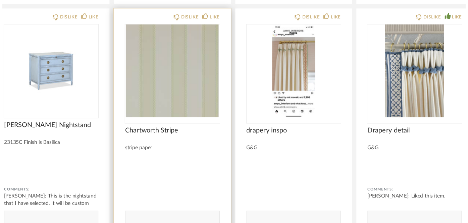
scroll to position [0, 0]
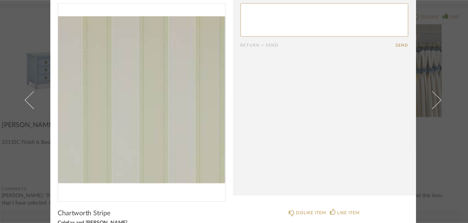
click at [435, 54] on div "× Return = Send Send Chartworth Stripe Colefax and [PERSON_NAME] stripe paper D…" at bounding box center [234, 111] width 468 height 223
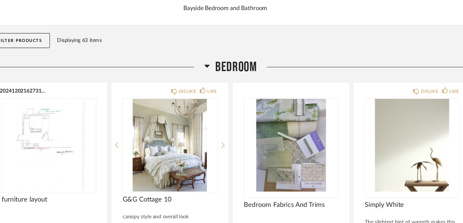
scroll to position [69, 0]
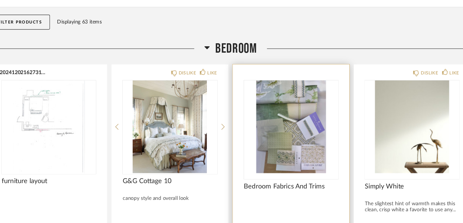
click at [292, 133] on img "0" at bounding box center [286, 136] width 85 height 84
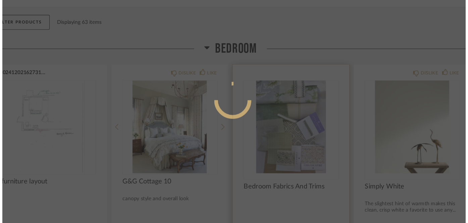
scroll to position [0, 0]
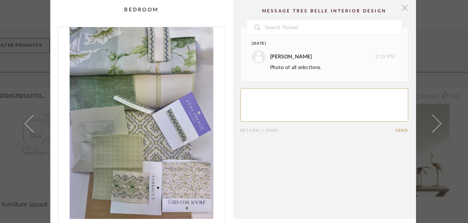
click at [383, 7] on span "button" at bounding box center [389, 6] width 13 height 13
